Goal: Transaction & Acquisition: Purchase product/service

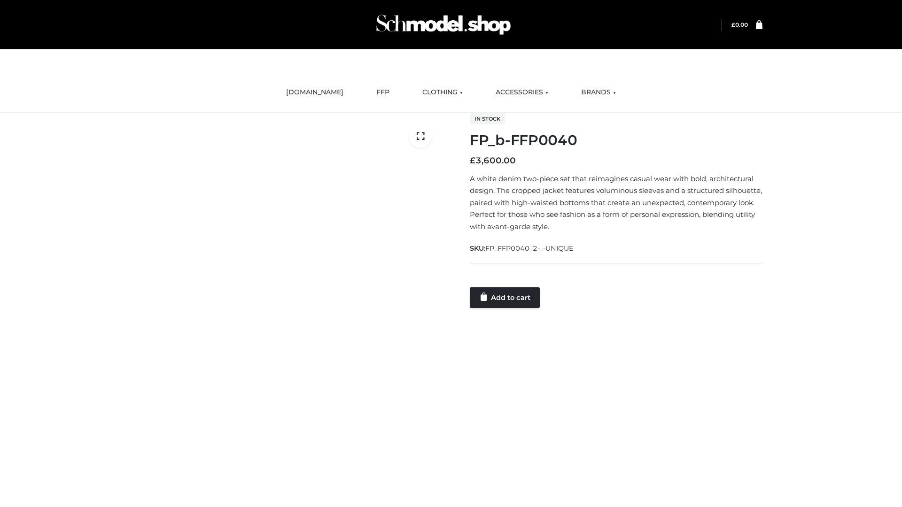
click at [506, 297] on link "Add to cart" at bounding box center [505, 298] width 70 height 21
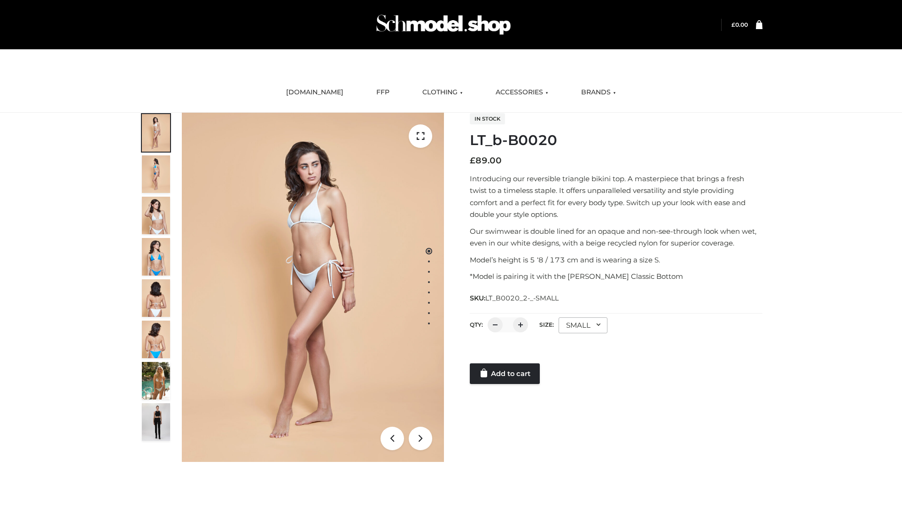
click at [506, 374] on link "Add to cart" at bounding box center [505, 374] width 70 height 21
